Goal: Task Accomplishment & Management: Manage account settings

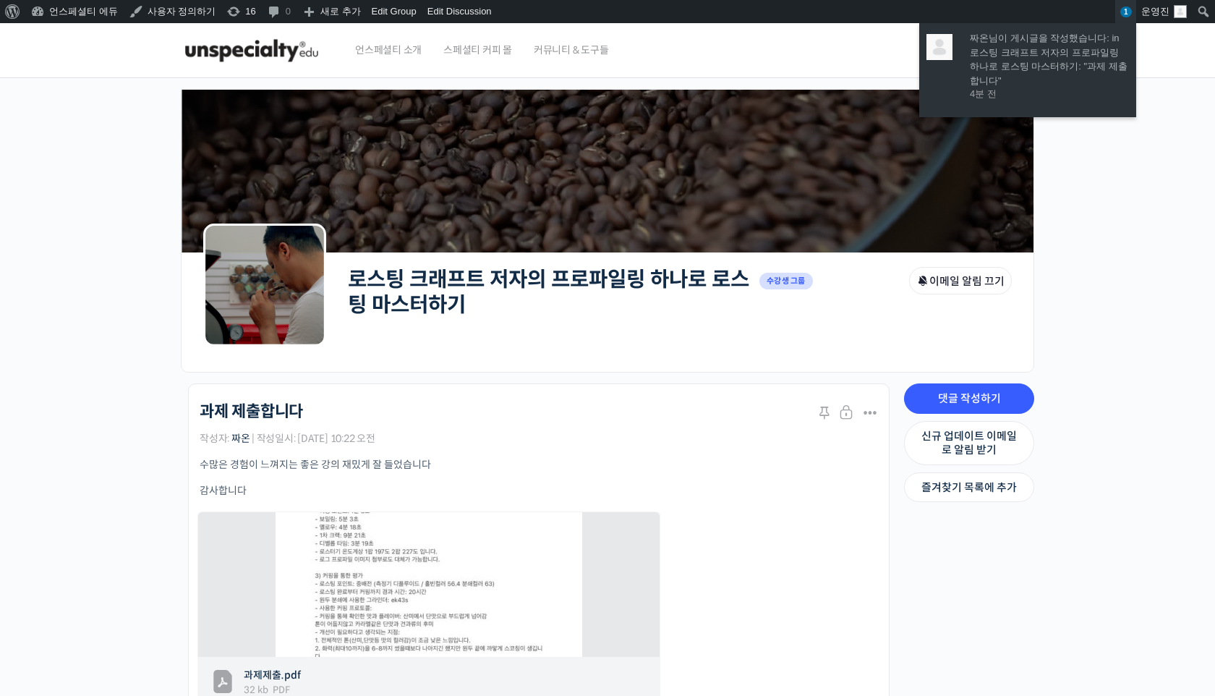
click at [1127, 11] on span "1" at bounding box center [1126, 12] width 12 height 11
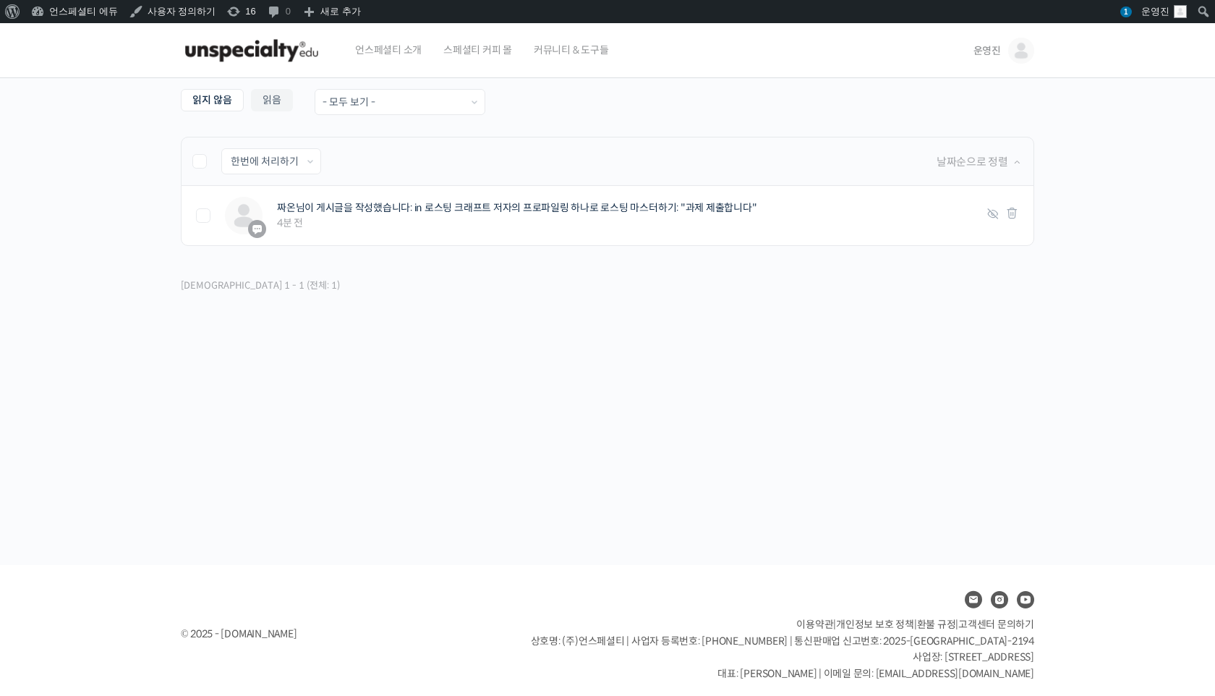
click at [194, 161] on label at bounding box center [206, 161] width 29 height 14
click at [194, 161] on input "checkbox" at bounding box center [196, 158] width 9 height 9
checkbox input "true"
click at [247, 161] on select "한번에 처리하기 읽음 처리하기 삭제하기" at bounding box center [271, 161] width 98 height 25
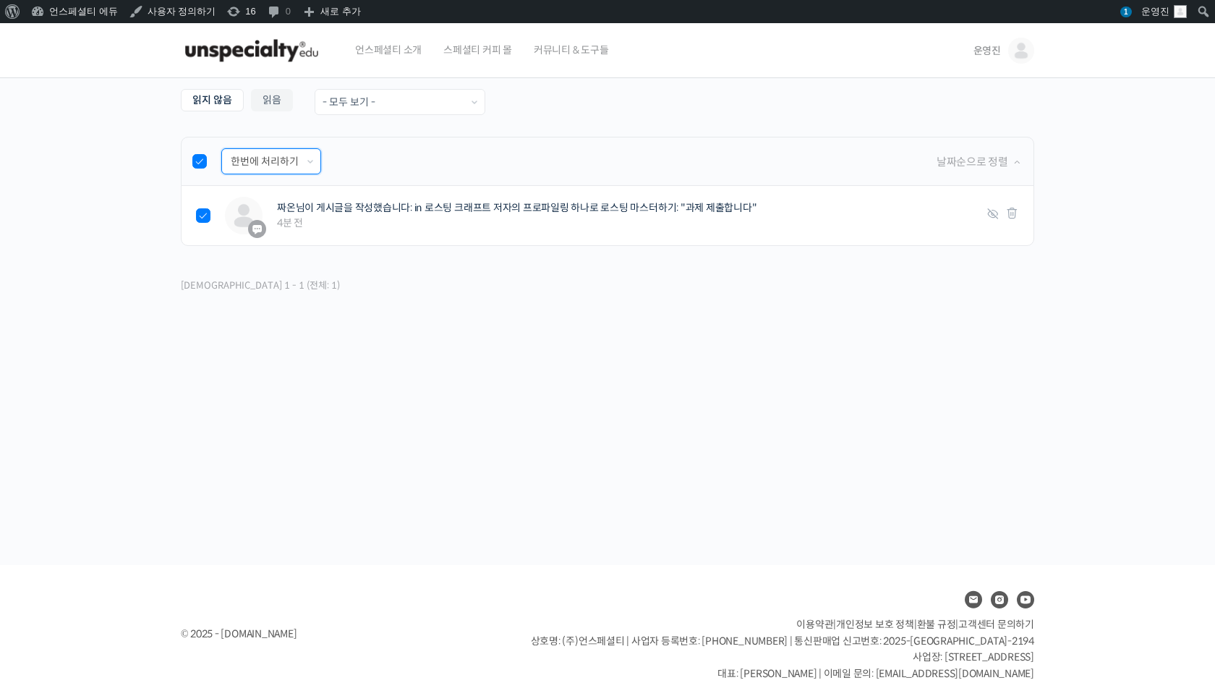
select select "read"
click at [369, 161] on input "적용하기" at bounding box center [361, 161] width 67 height 25
